Goal: Task Accomplishment & Management: Complete application form

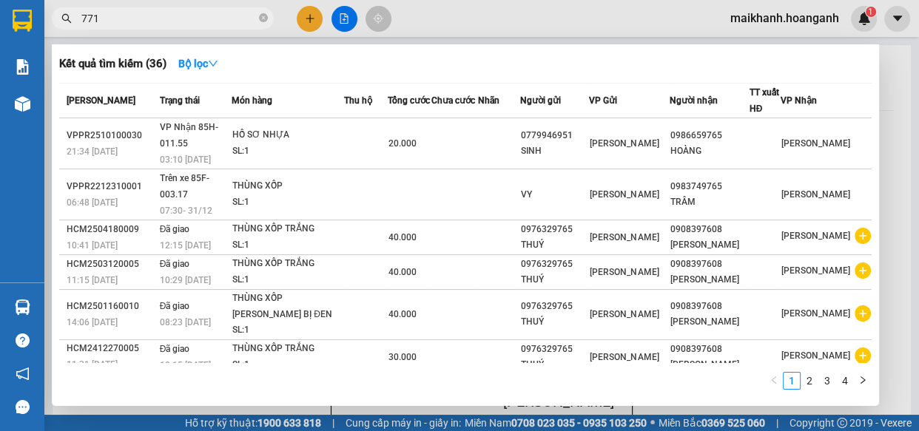
type input "7716"
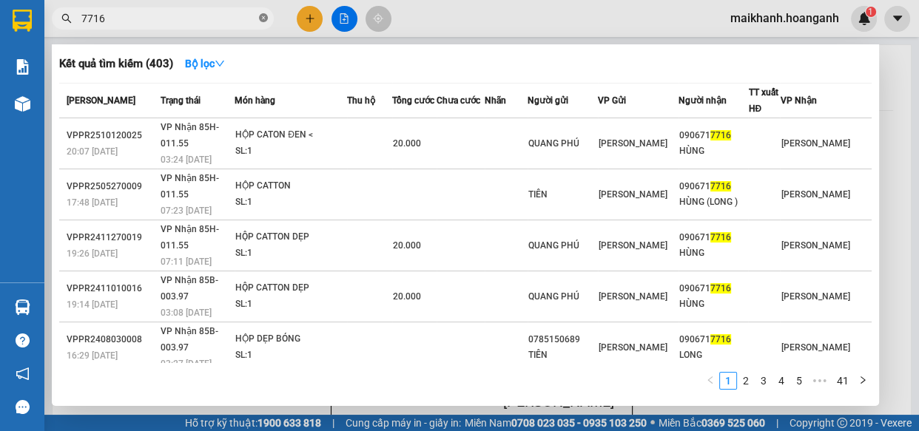
click at [263, 18] on icon "close-circle" at bounding box center [263, 17] width 9 height 9
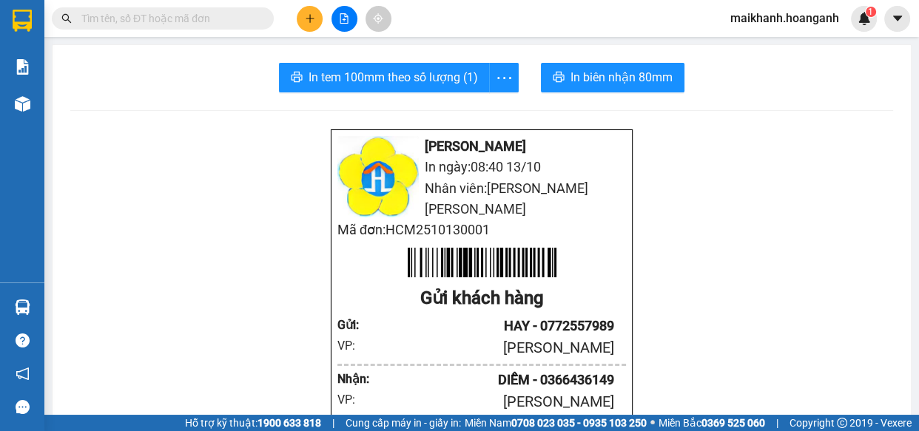
click at [203, 17] on input "text" at bounding box center [168, 18] width 175 height 16
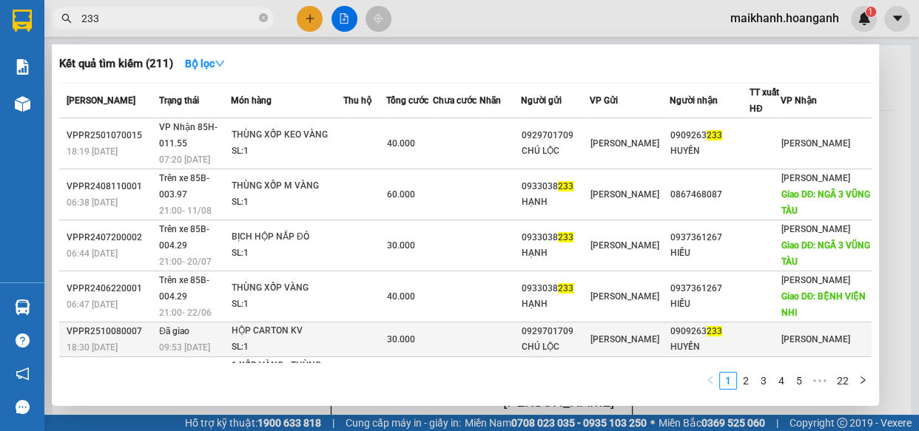
type input "233"
click at [265, 324] on div "HỘP CARTON KV" at bounding box center [287, 331] width 111 height 16
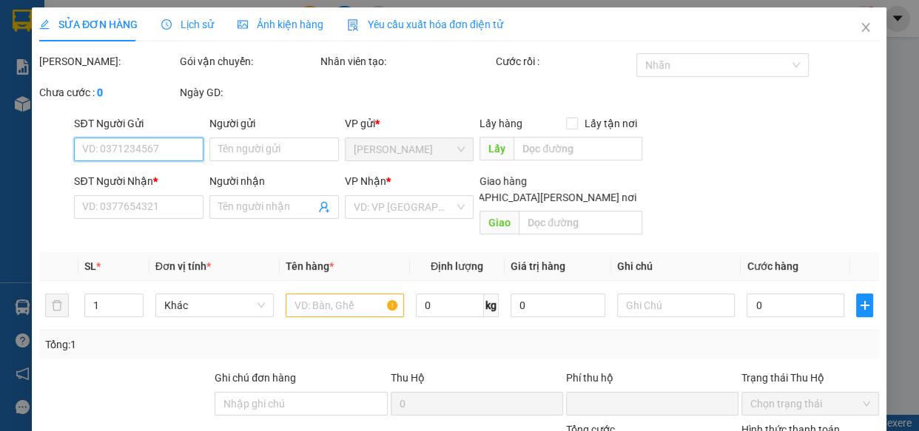
type input "0929701709"
type input "CHÚ LỘC"
type input "0909263233"
type input "HUYỀN"
type input "0"
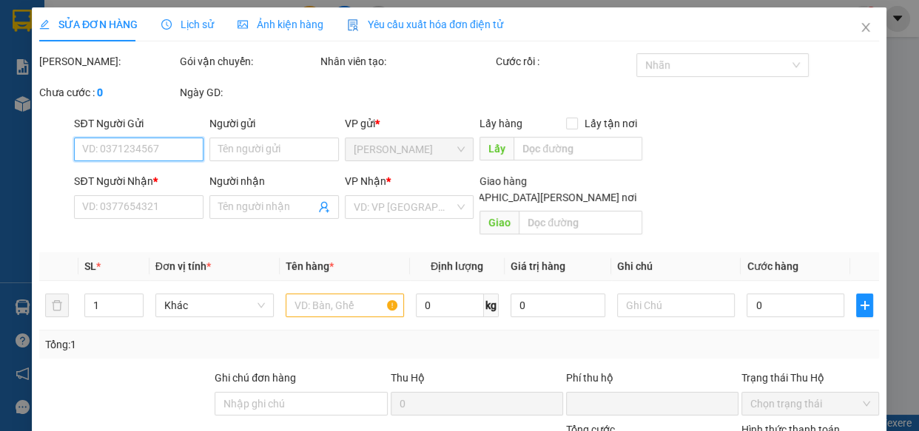
type input "30.000"
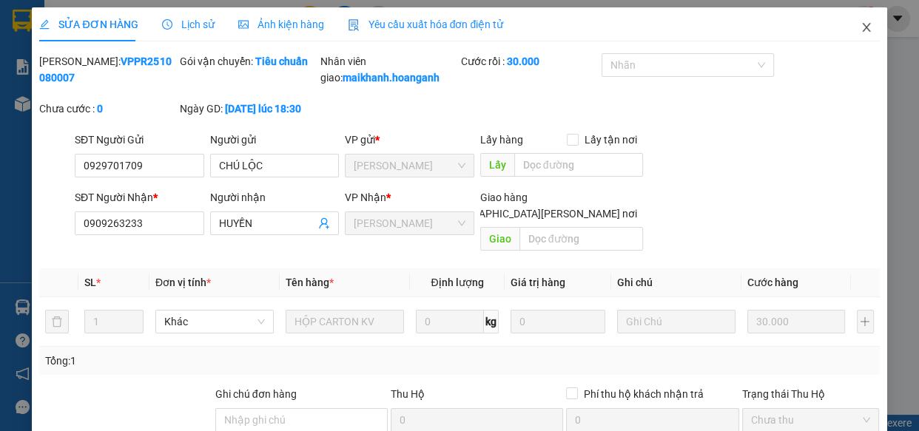
click at [860, 28] on icon "close" at bounding box center [866, 27] width 12 height 12
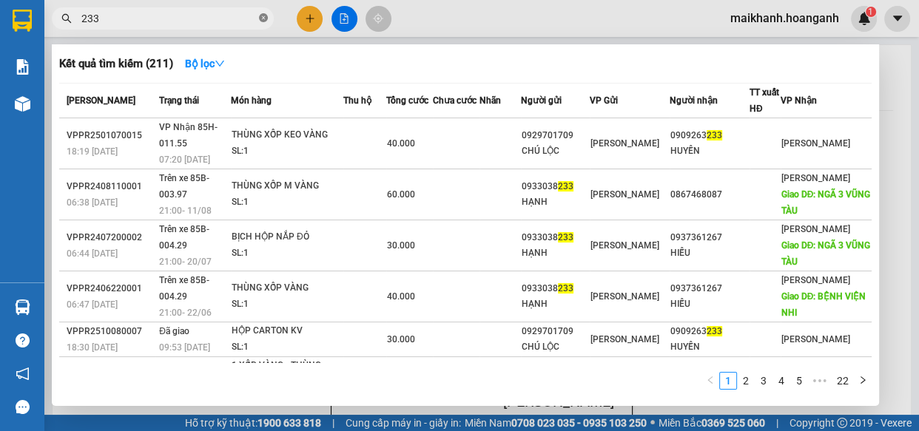
click at [265, 17] on icon "close-circle" at bounding box center [263, 17] width 9 height 9
